Goal: Transaction & Acquisition: Download file/media

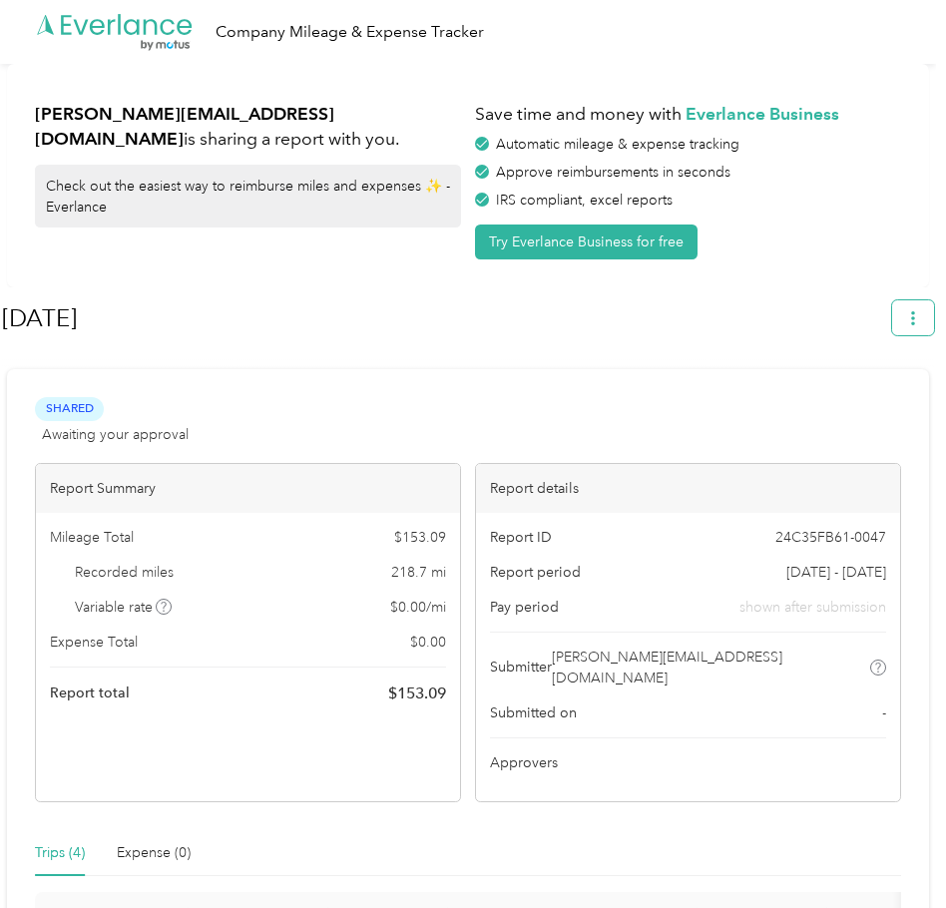
click at [919, 316] on icon "button" at bounding box center [913, 318] width 14 height 14
click at [857, 402] on span "Download" at bounding box center [866, 412] width 66 height 21
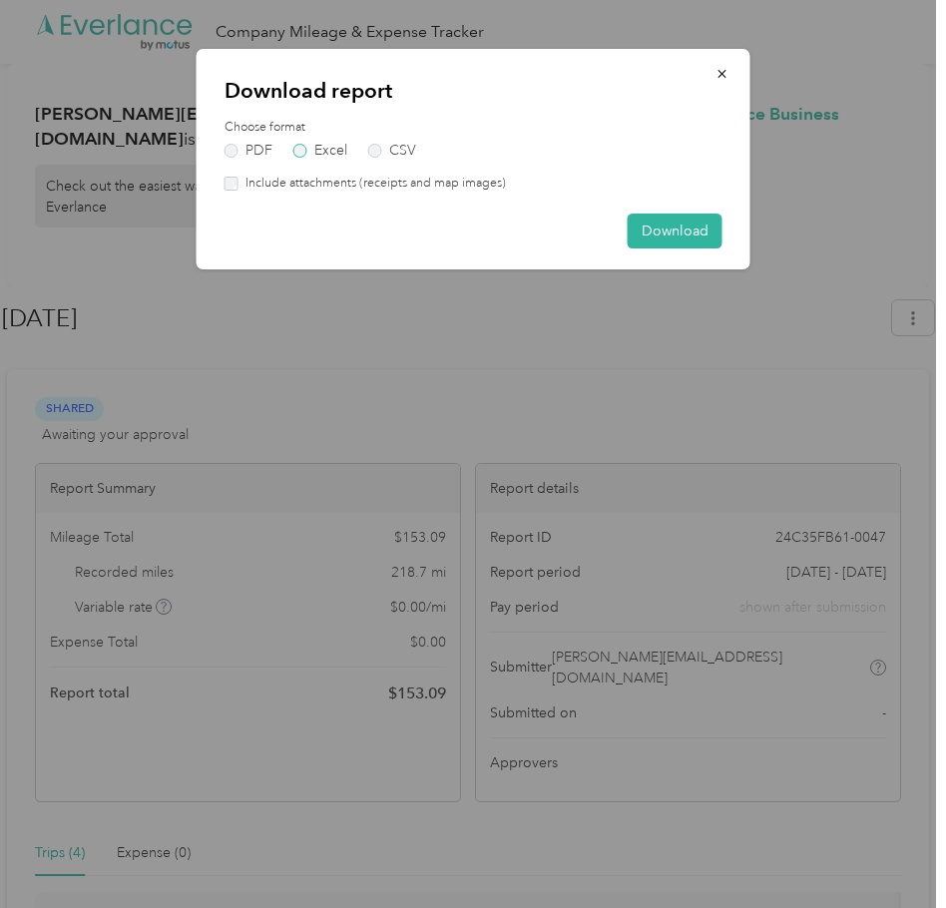
click at [304, 153] on label "Excel" at bounding box center [320, 151] width 54 height 14
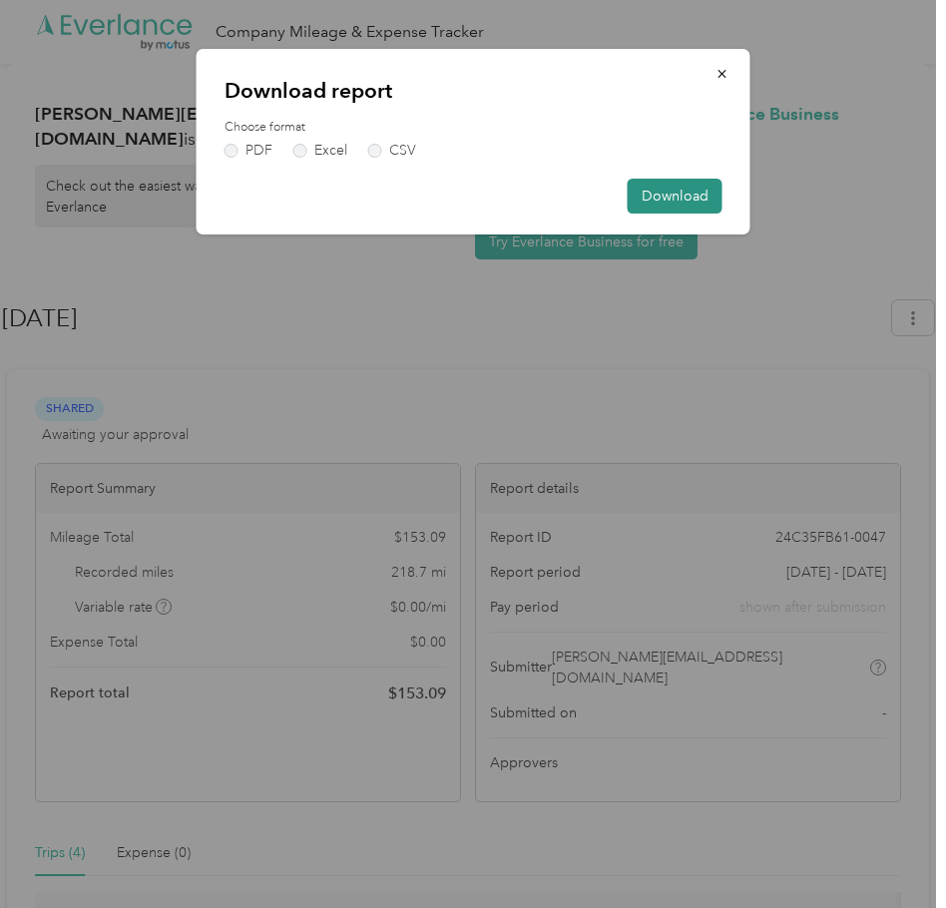
click at [656, 201] on button "Download" at bounding box center [675, 196] width 95 height 35
